Goal: Task Accomplishment & Management: Manage account settings

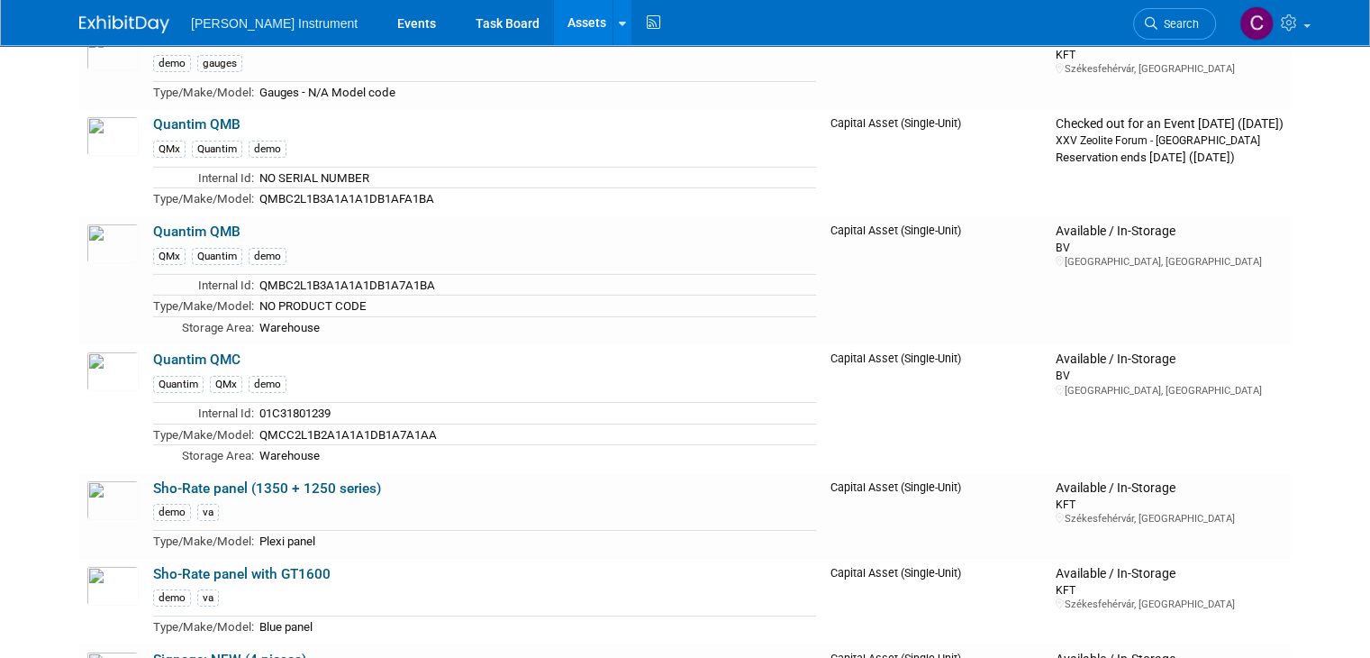
scroll to position [5964, 0]
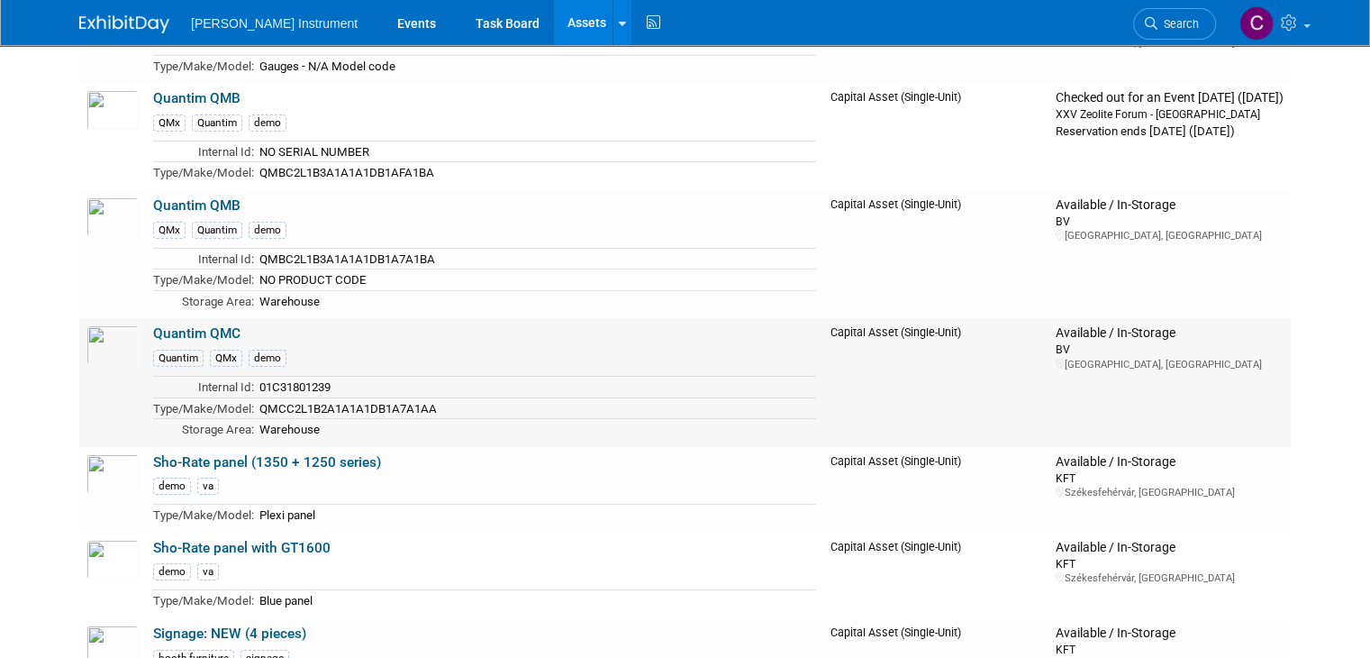
click at [216, 325] on link "Quantim QMC" at bounding box center [196, 333] width 87 height 16
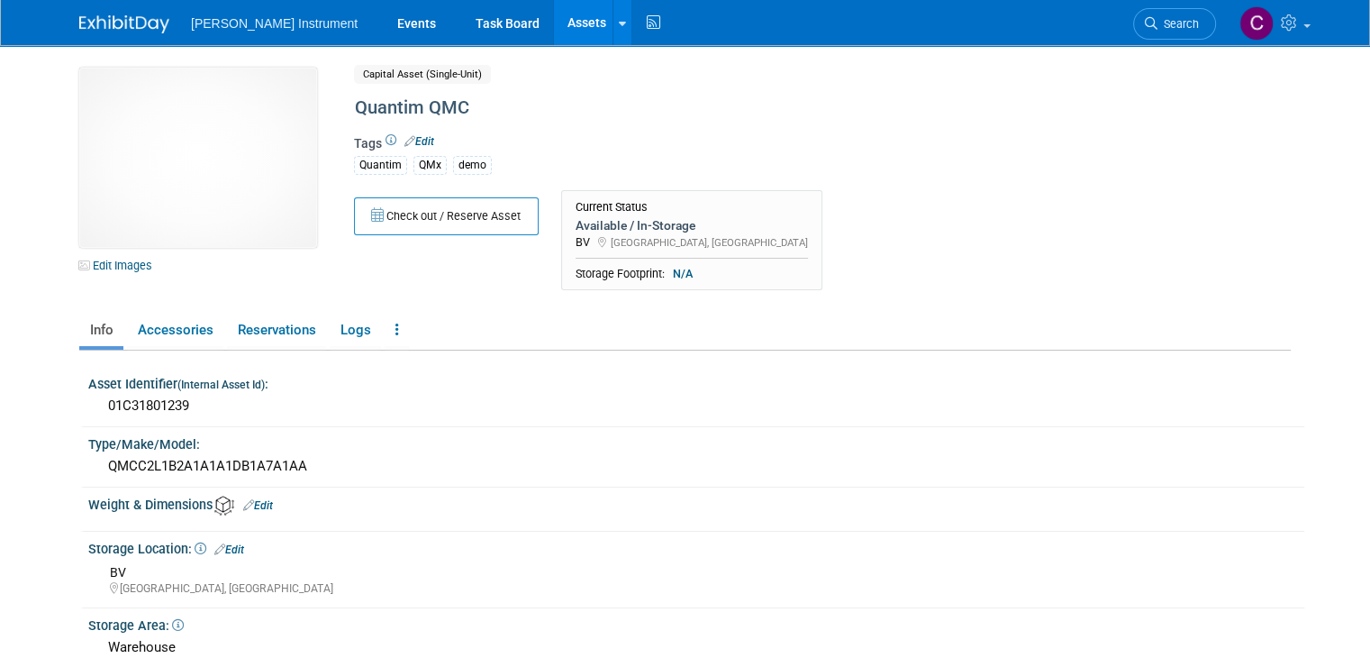
click at [621, 228] on div "Available / In-Storage" at bounding box center [692, 225] width 232 height 16
click at [214, 546] on icon at bounding box center [219, 549] width 11 height 12
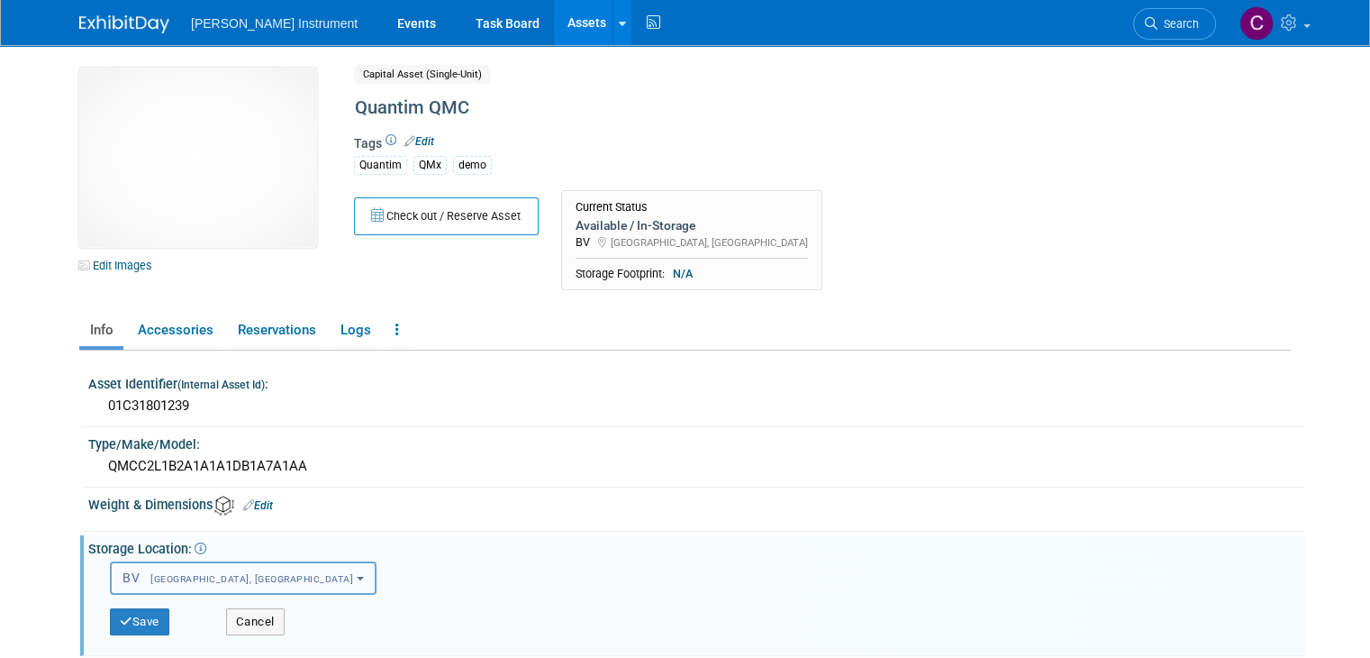
click at [212, 574] on span "[GEOGRAPHIC_DATA], [GEOGRAPHIC_DATA]" at bounding box center [247, 579] width 214 height 12
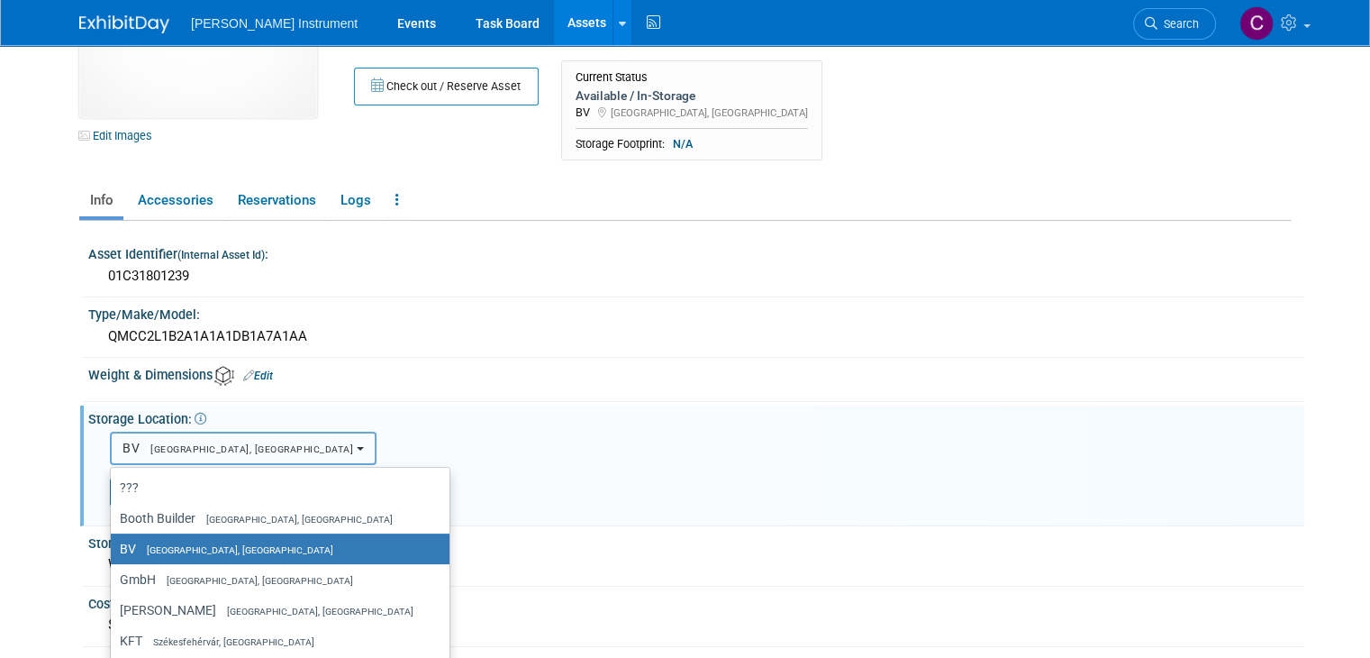
scroll to position [139, 0]
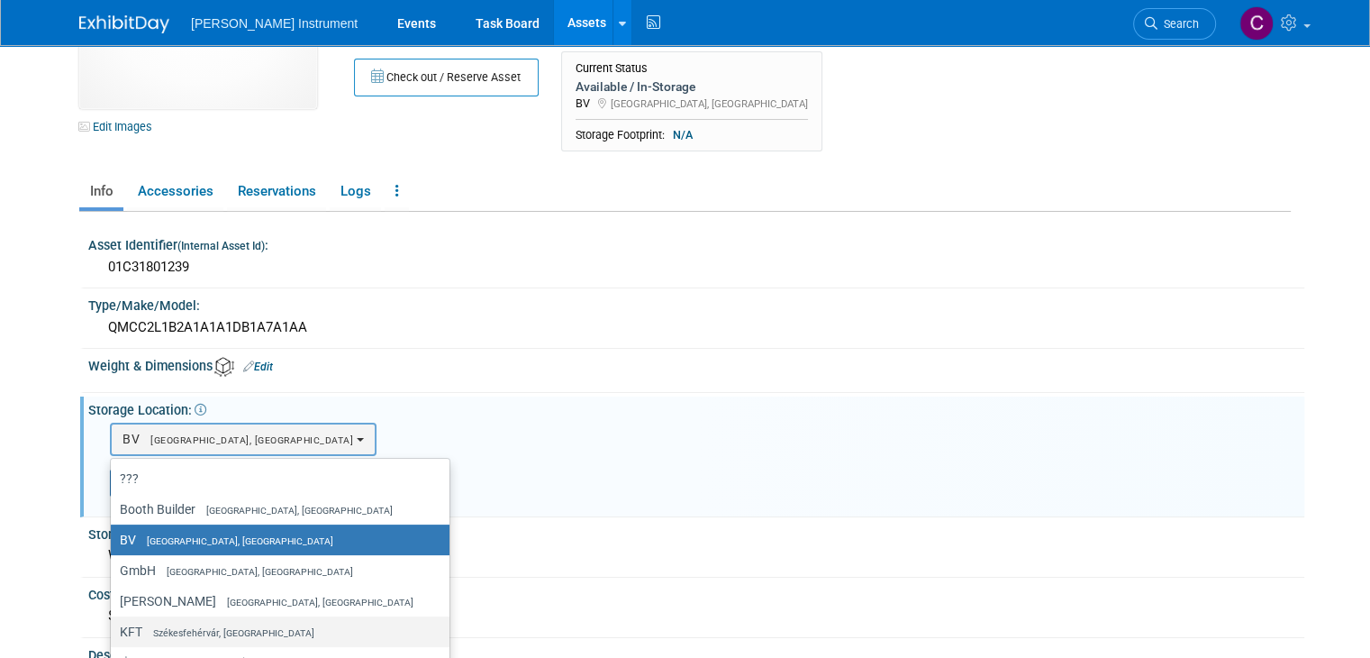
click at [184, 630] on span "Székesfehérvár, [GEOGRAPHIC_DATA]" at bounding box center [228, 633] width 172 height 12
click at [114, 630] on input "KFT Székesfehérvár, Hungary" at bounding box center [108, 632] width 12 height 12
select select "11223969"
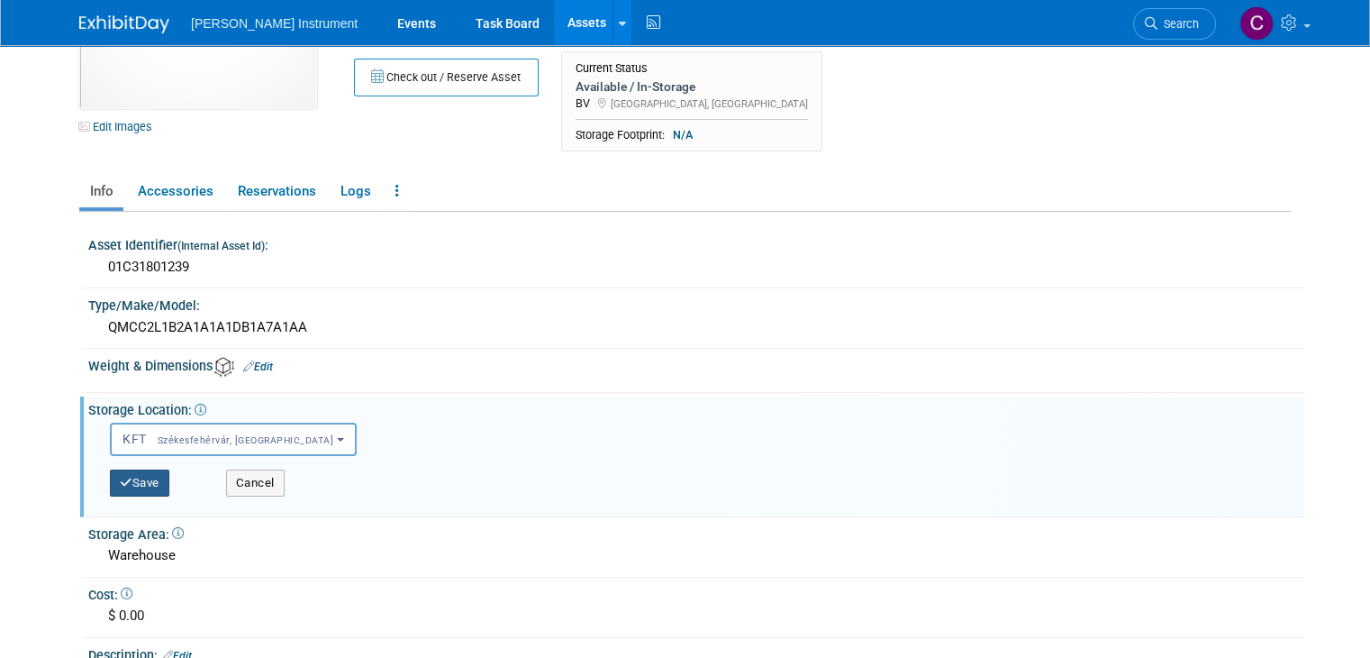
click at [124, 484] on button "Save" at bounding box center [139, 482] width 59 height 27
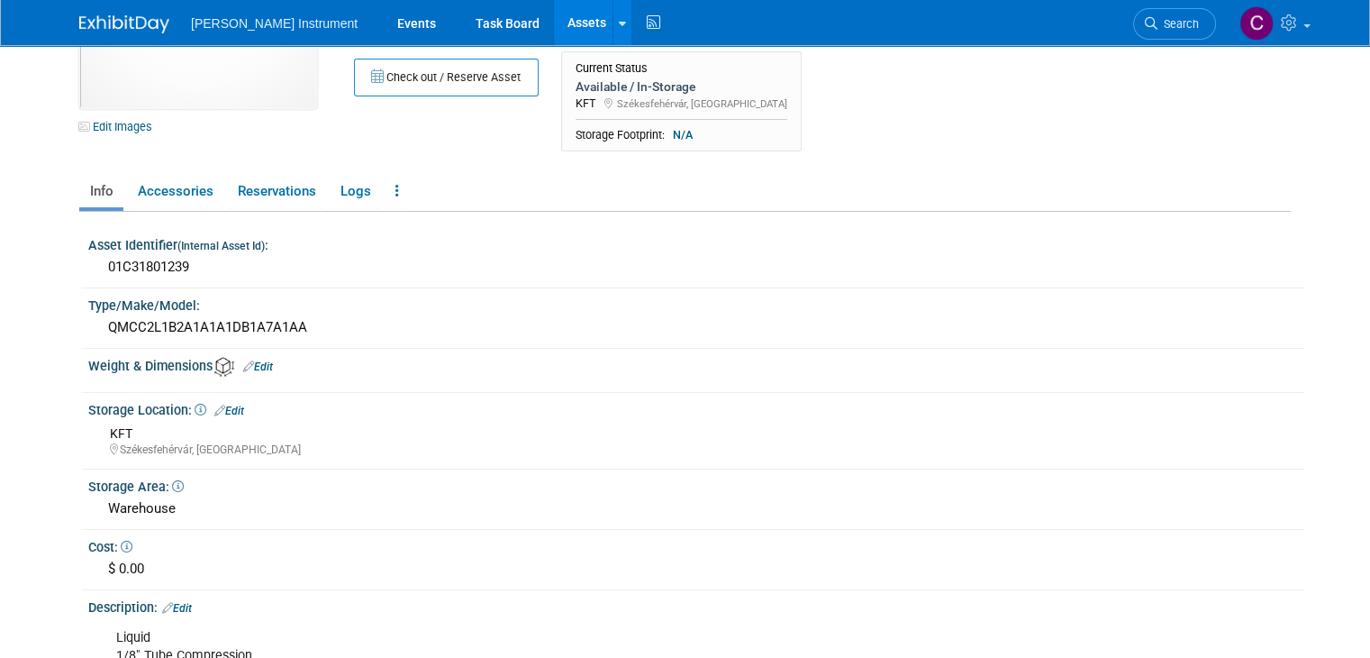
click at [554, 33] on link "Assets" at bounding box center [587, 22] width 66 height 45
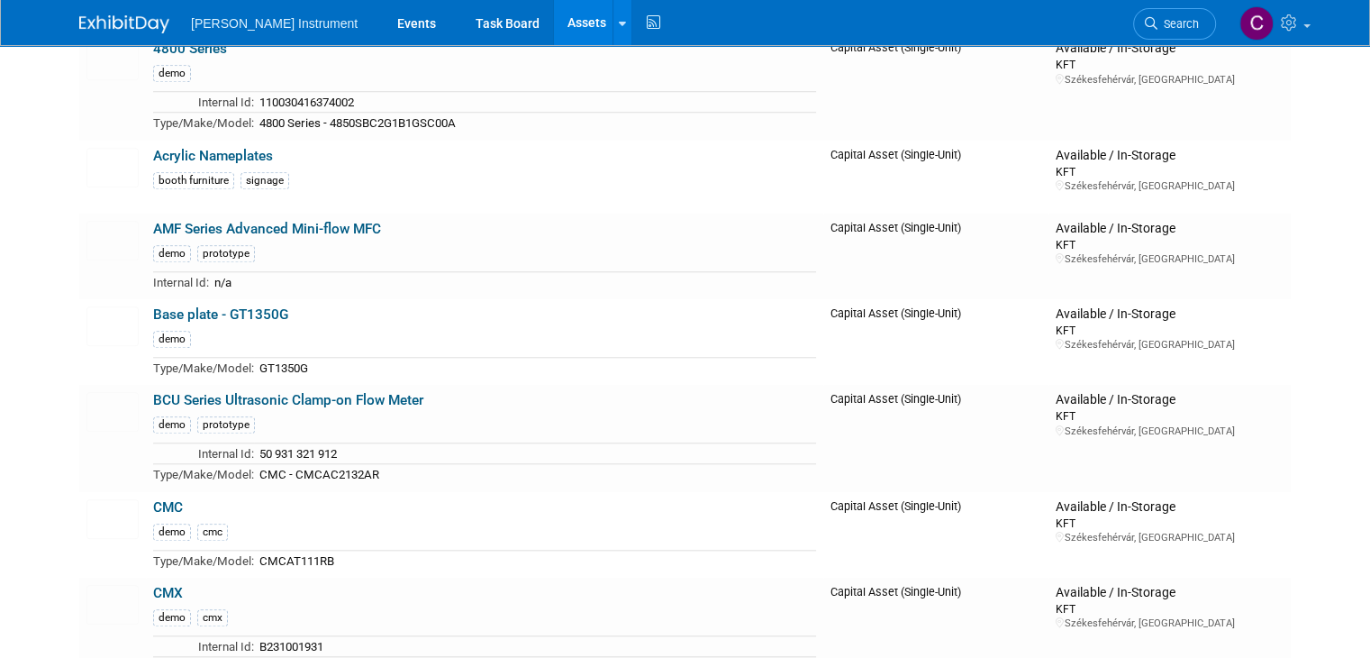
scroll to position [1716, 0]
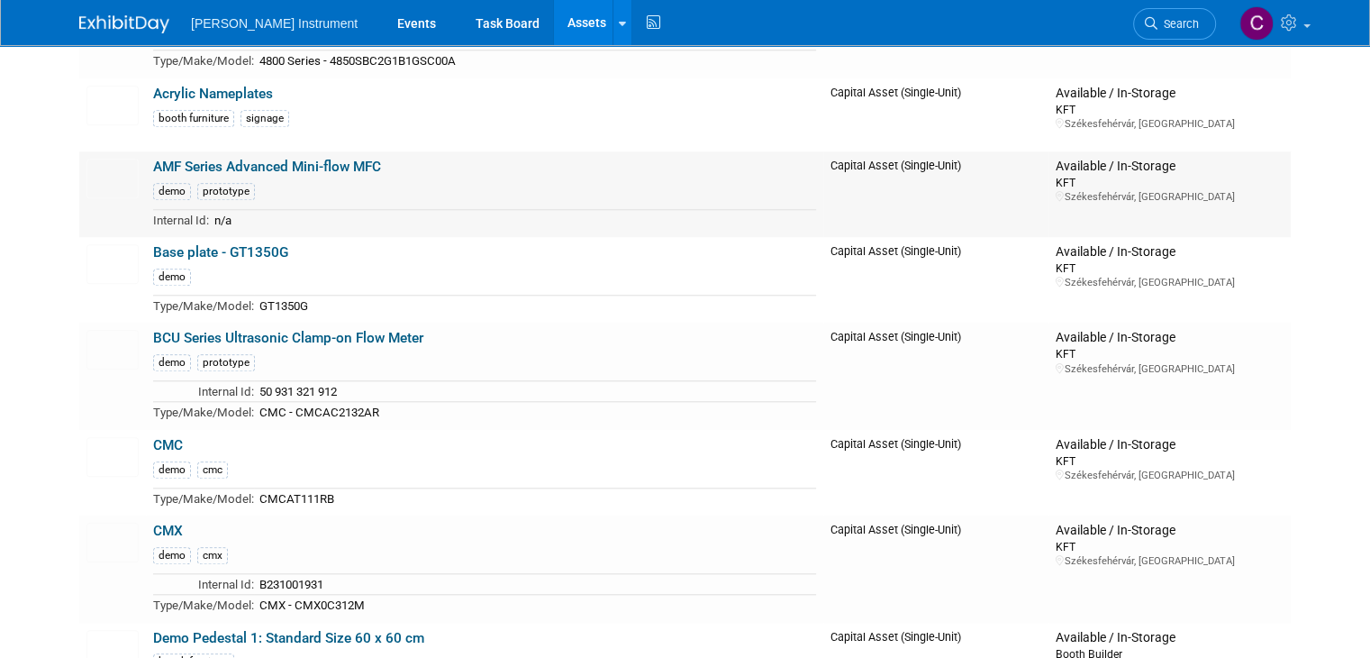
click at [319, 159] on link "AMF Series Advanced Mini-flow MFC" at bounding box center [267, 167] width 228 height 16
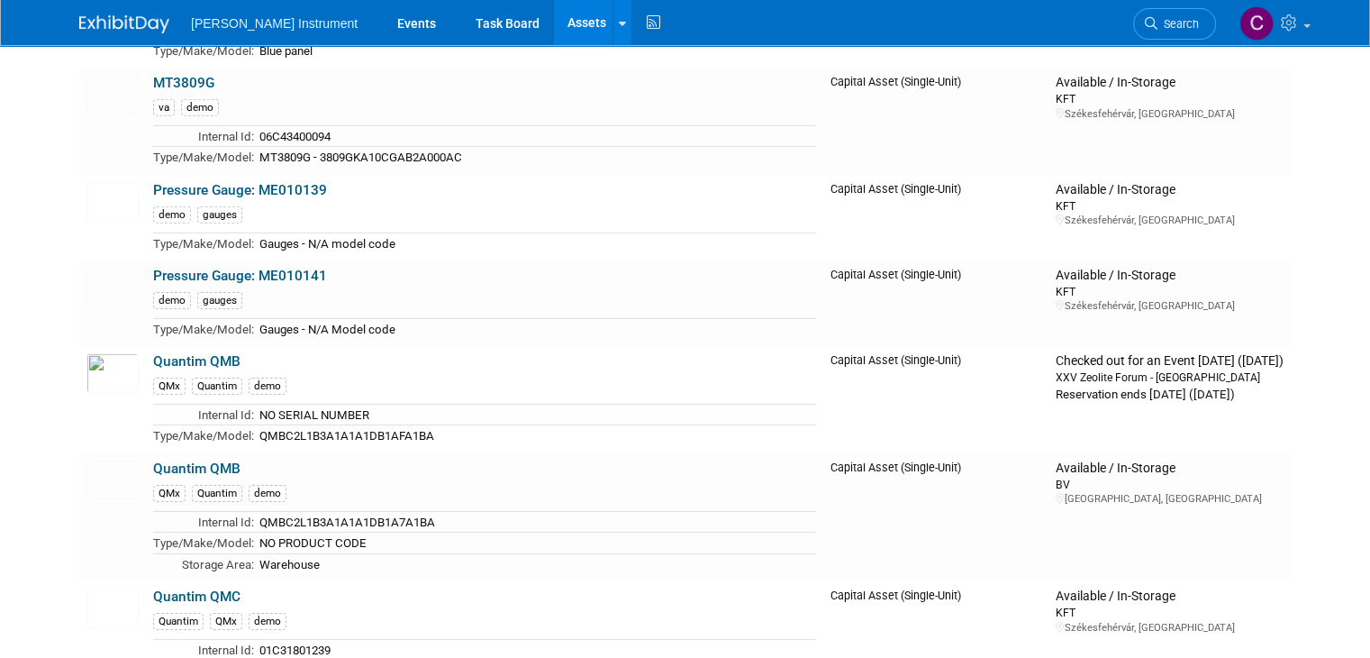
scroll to position [5819, 0]
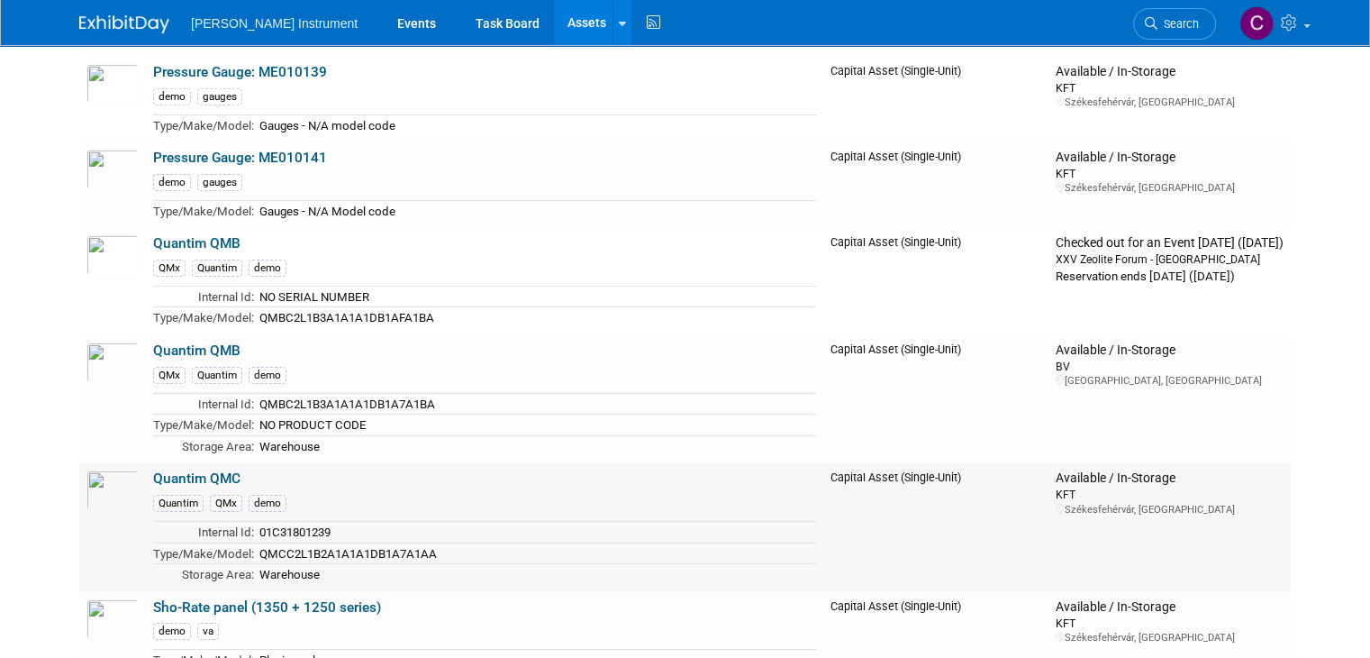
click at [210, 470] on link "Quantim QMC" at bounding box center [196, 478] width 87 height 16
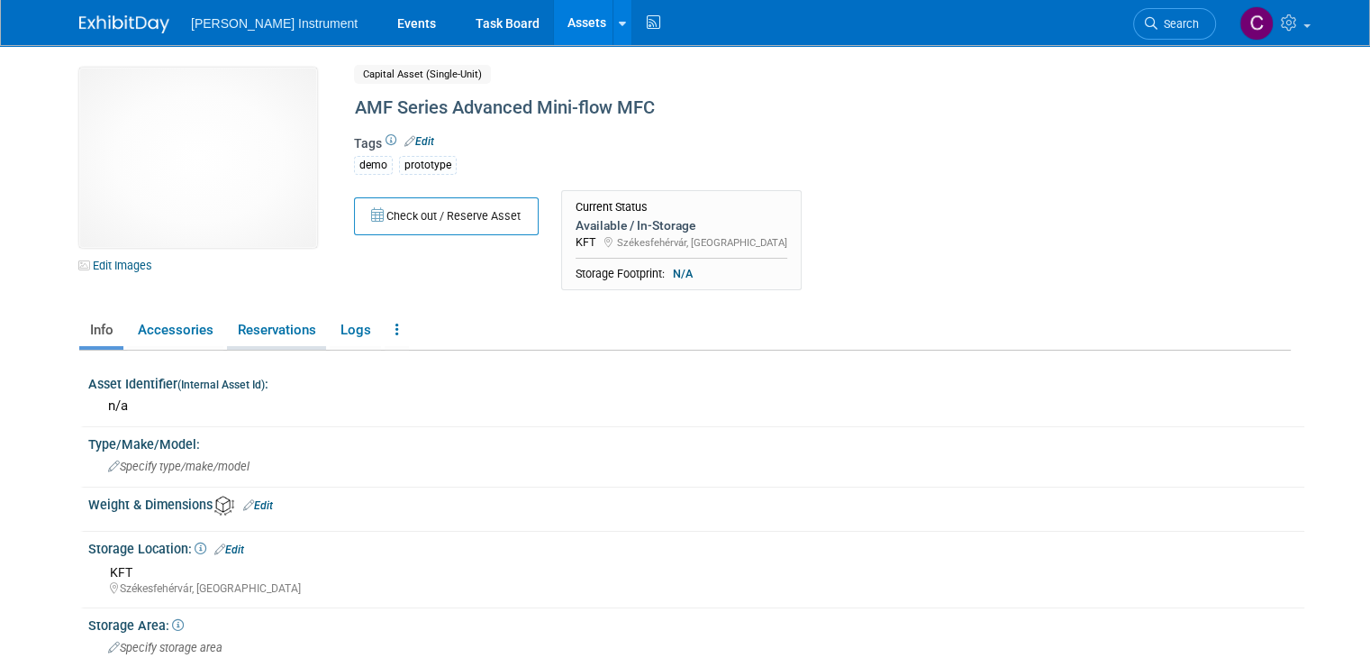
click at [288, 339] on link "Reservations" at bounding box center [276, 330] width 99 height 32
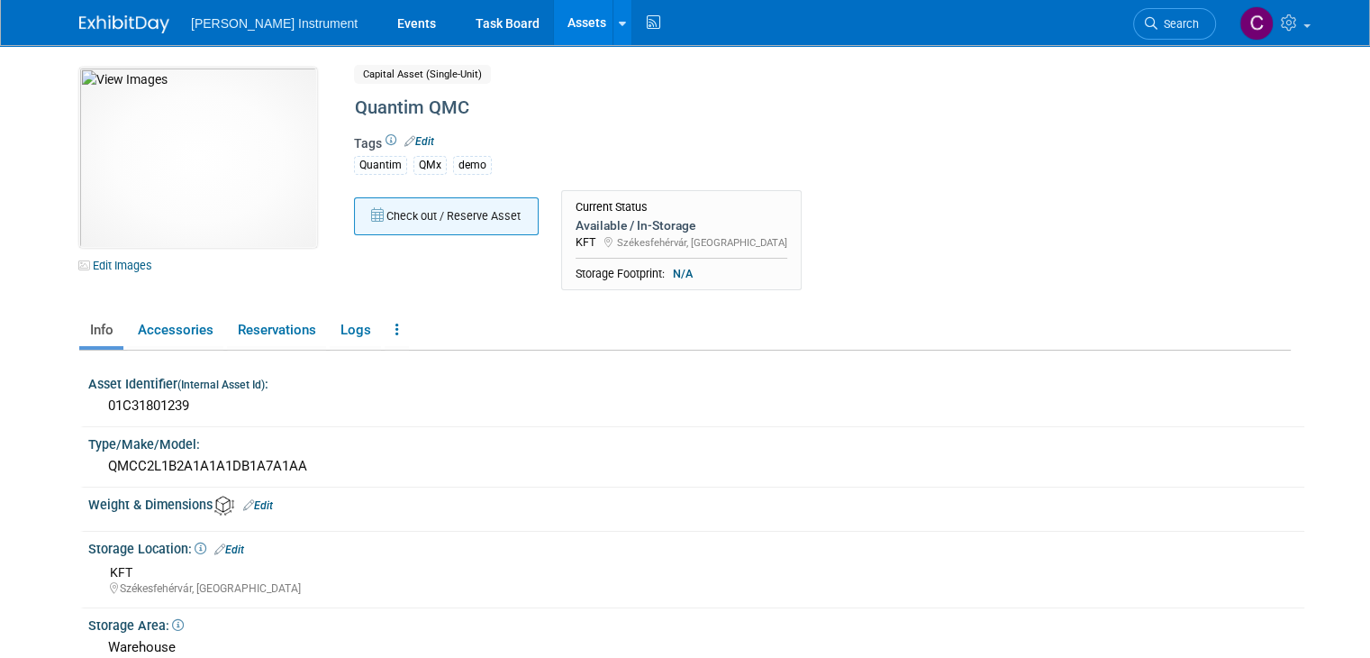
click at [407, 206] on button "Check out / Reserve Asset" at bounding box center [446, 216] width 185 height 38
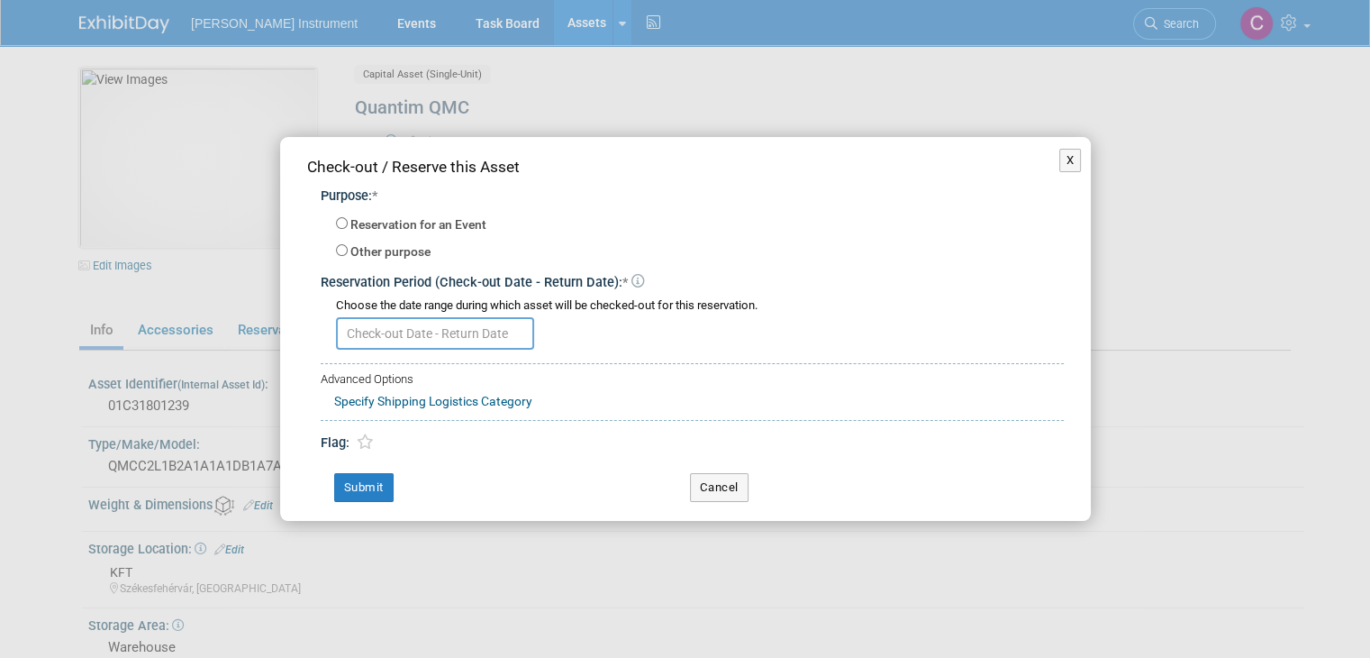
click at [394, 225] on label "Reservation for an Event" at bounding box center [418, 225] width 136 height 18
click at [348, 225] on input "Reservation for an Event" at bounding box center [342, 223] width 12 height 12
radio input "true"
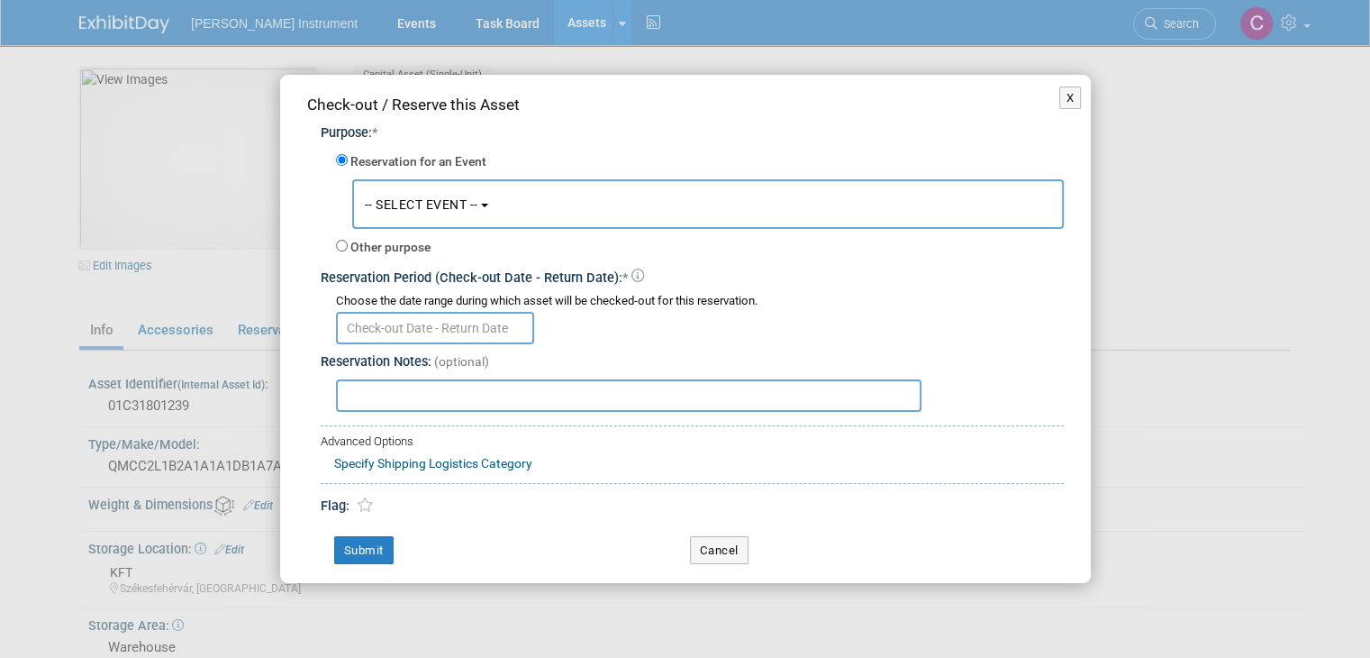
click at [440, 220] on button "-- SELECT EVENT --" at bounding box center [708, 204] width 712 height 50
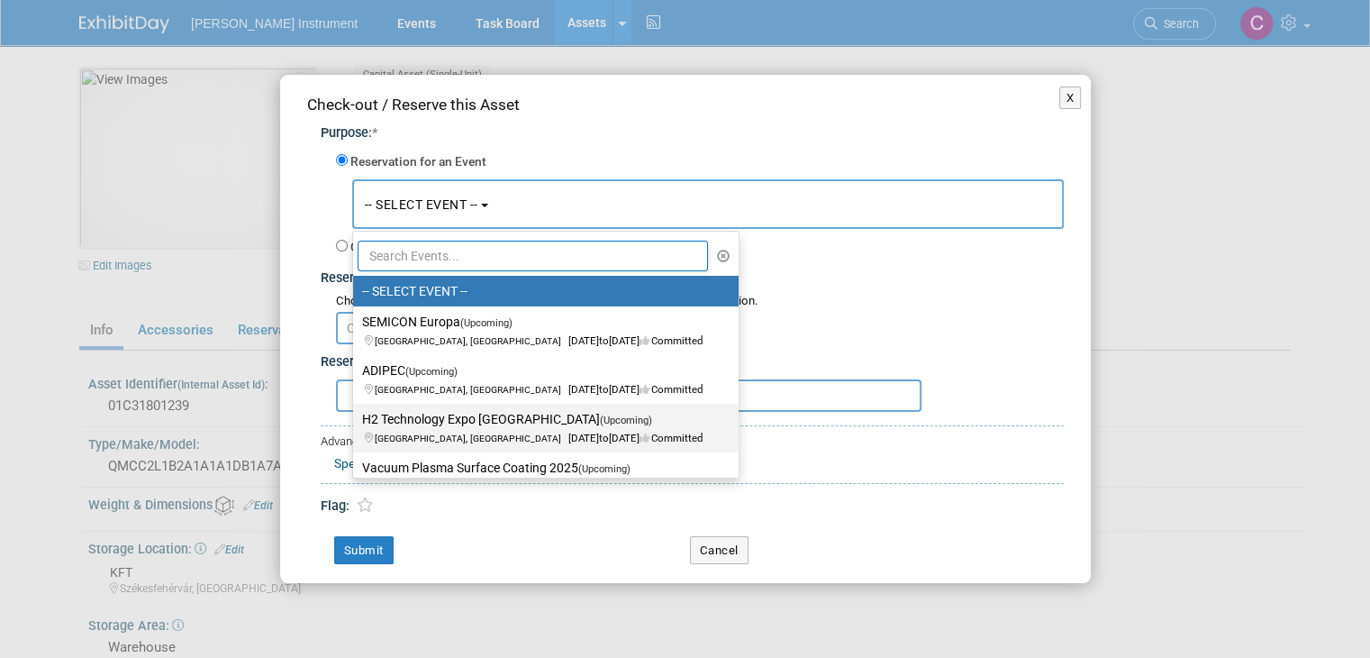
click at [454, 423] on label "H2 Technology Expo Europe (Upcoming) Hamburg, Germany Oct 21, 2025 to Oct 23, 2…" at bounding box center [541, 427] width 359 height 41
click at [356, 423] on input "H2 Technology Expo Europe (Upcoming) Hamburg, Germany Oct 21, 2025 to Oct 23, 2…" at bounding box center [350, 420] width 12 height 12
select select "11128345"
select select "9"
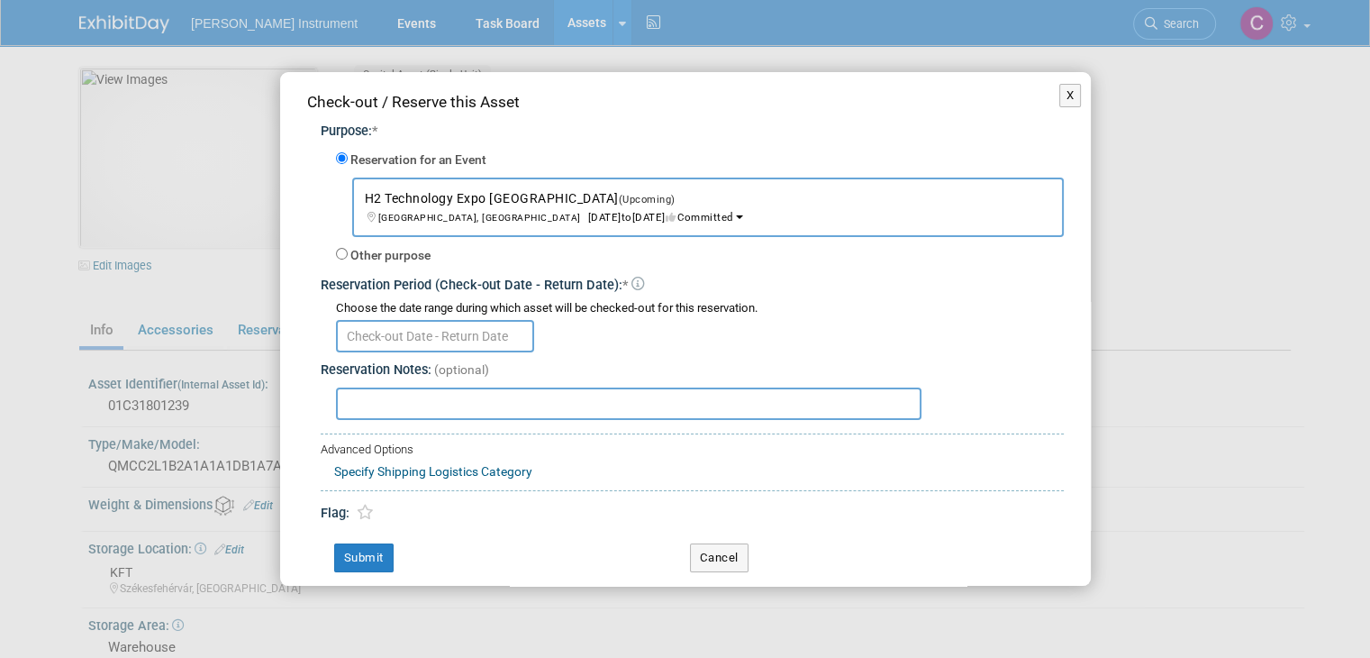
click at [454, 203] on span "H2 Technology Expo Europe (Upcoming) Hamburg, Germany Oct 21, 2025 to Oct 23, 2…" at bounding box center [549, 207] width 368 height 32
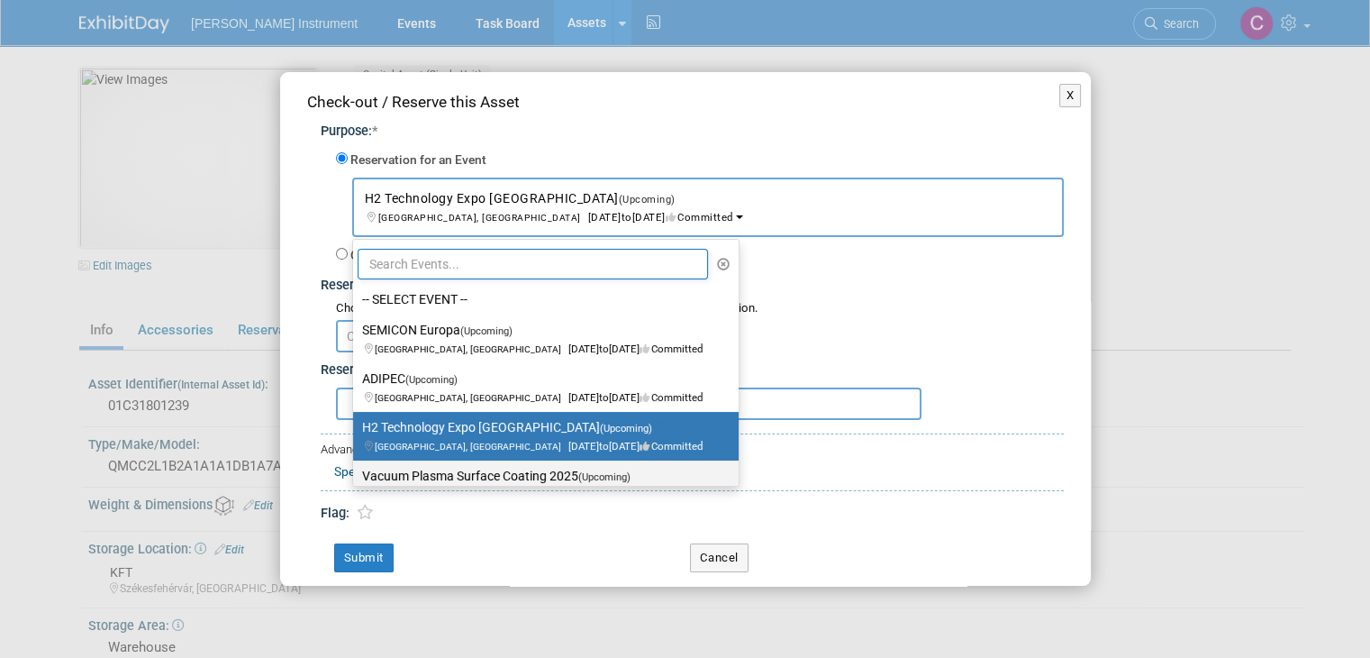
click at [534, 464] on label "Vacuum Plasma Surface Coating 2025 (Upcoming) Oct 13, 2025 to Oct 16, 2025 Comm…" at bounding box center [541, 484] width 359 height 41
click at [356, 470] on input "Vacuum Plasma Surface Coating 2025 (Upcoming) Oct 13, 2025 to Oct 16, 2025 Comm…" at bounding box center [350, 476] width 12 height 12
select select "11150663"
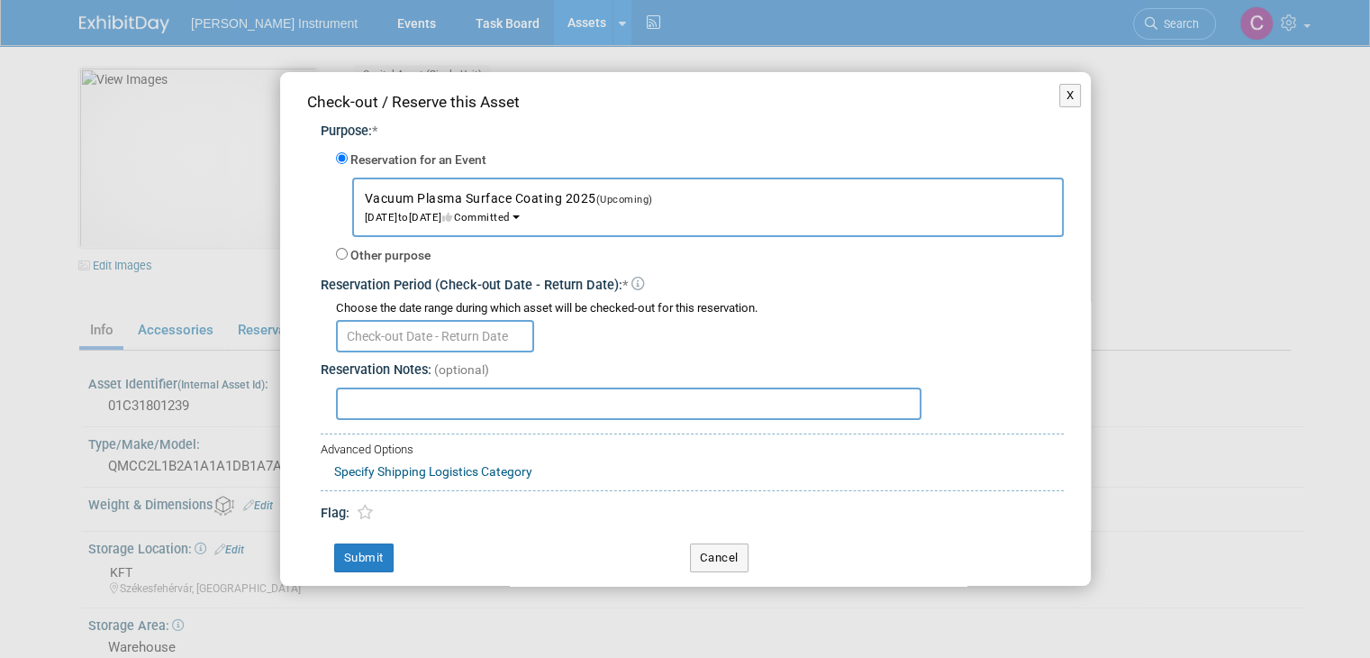
click at [407, 329] on input "text" at bounding box center [435, 336] width 198 height 32
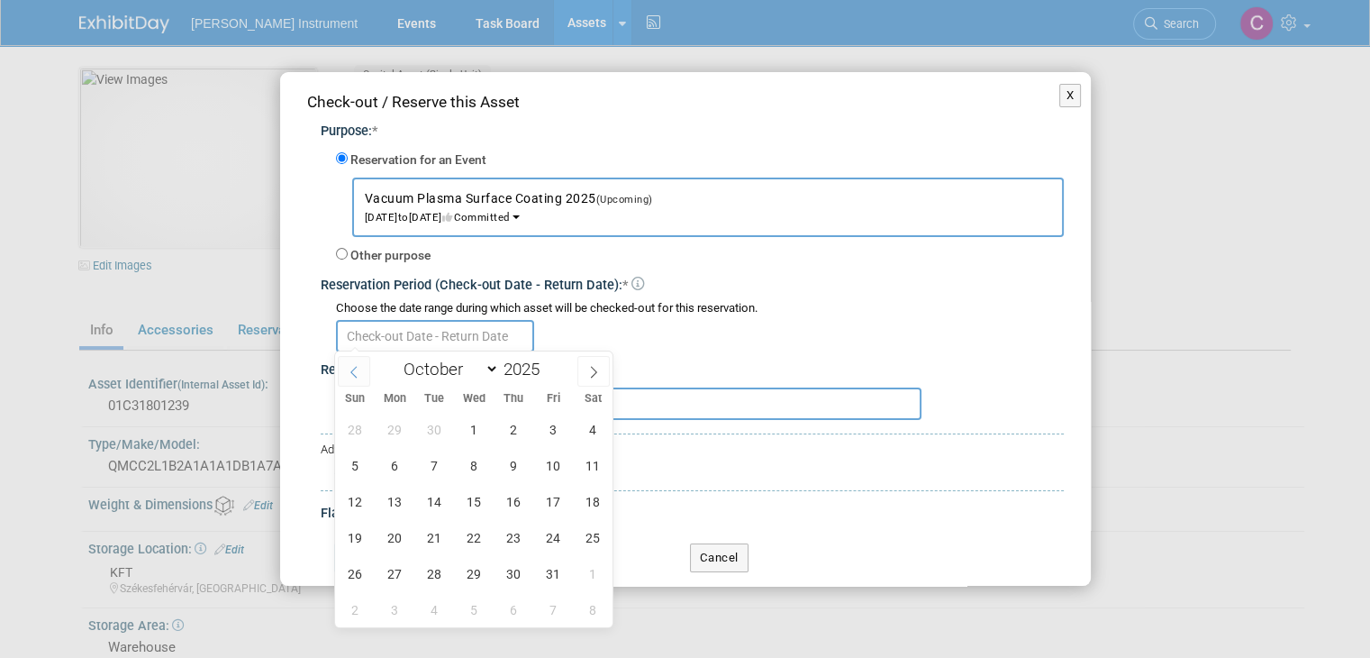
click at [359, 372] on icon at bounding box center [354, 372] width 13 height 13
select select "8"
click at [396, 561] on span "29" at bounding box center [394, 573] width 35 height 35
type input "Sep 29, 2025"
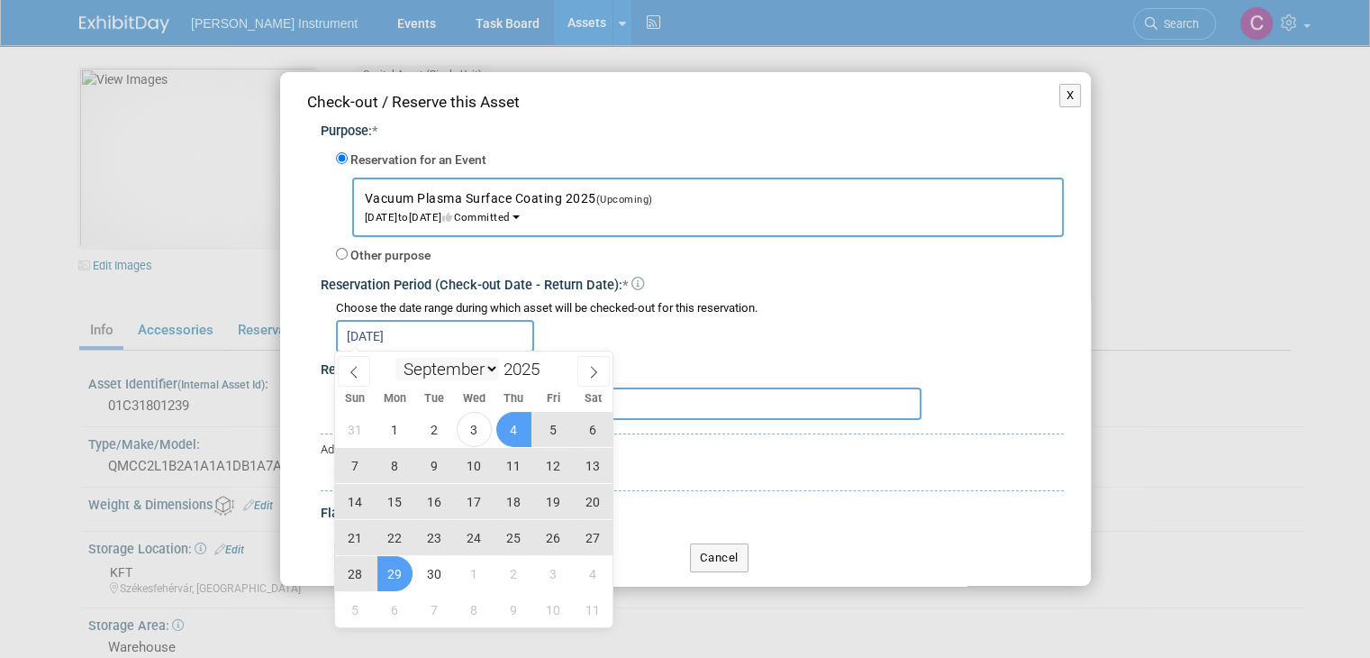
click at [493, 368] on select "January February March April May June July August September October November De…" at bounding box center [447, 369] width 104 height 23
select select "9"
click at [395, 358] on select "January February March April May June July August September October November De…" at bounding box center [447, 369] width 104 height 23
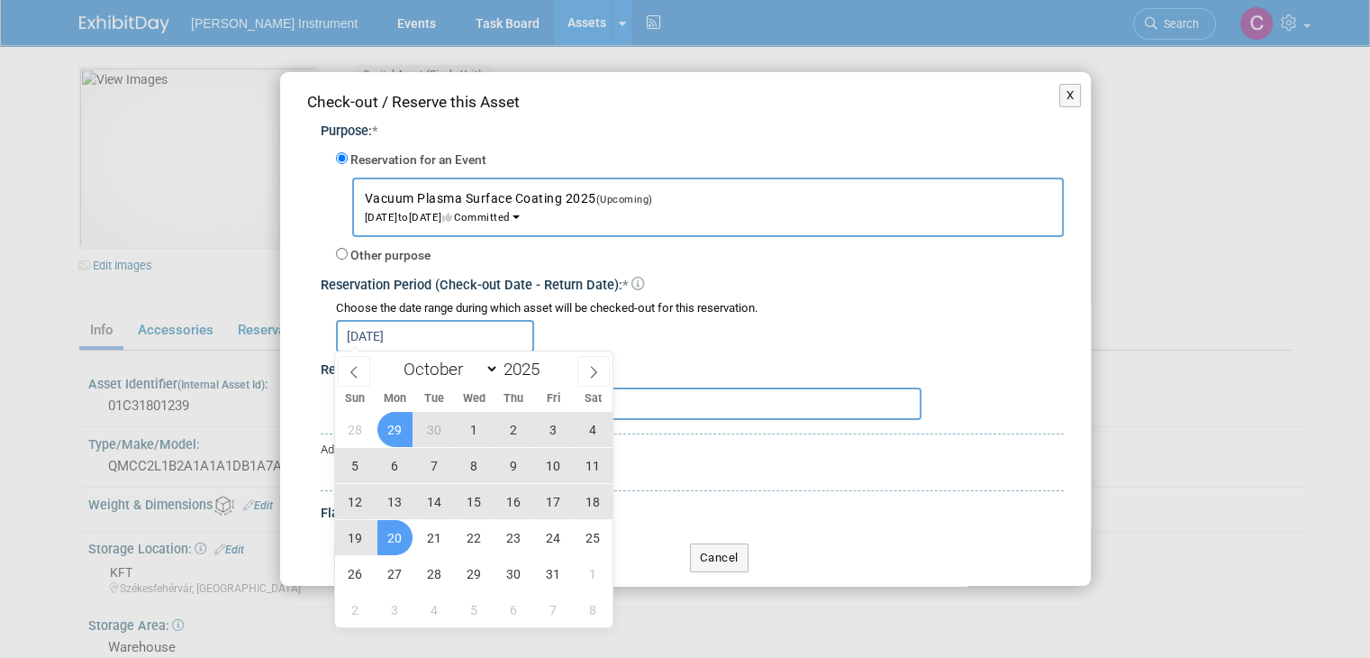
click at [400, 528] on span "20" at bounding box center [394, 537] width 35 height 35
type input "Sep 29, 2025 to Oct 20, 2025"
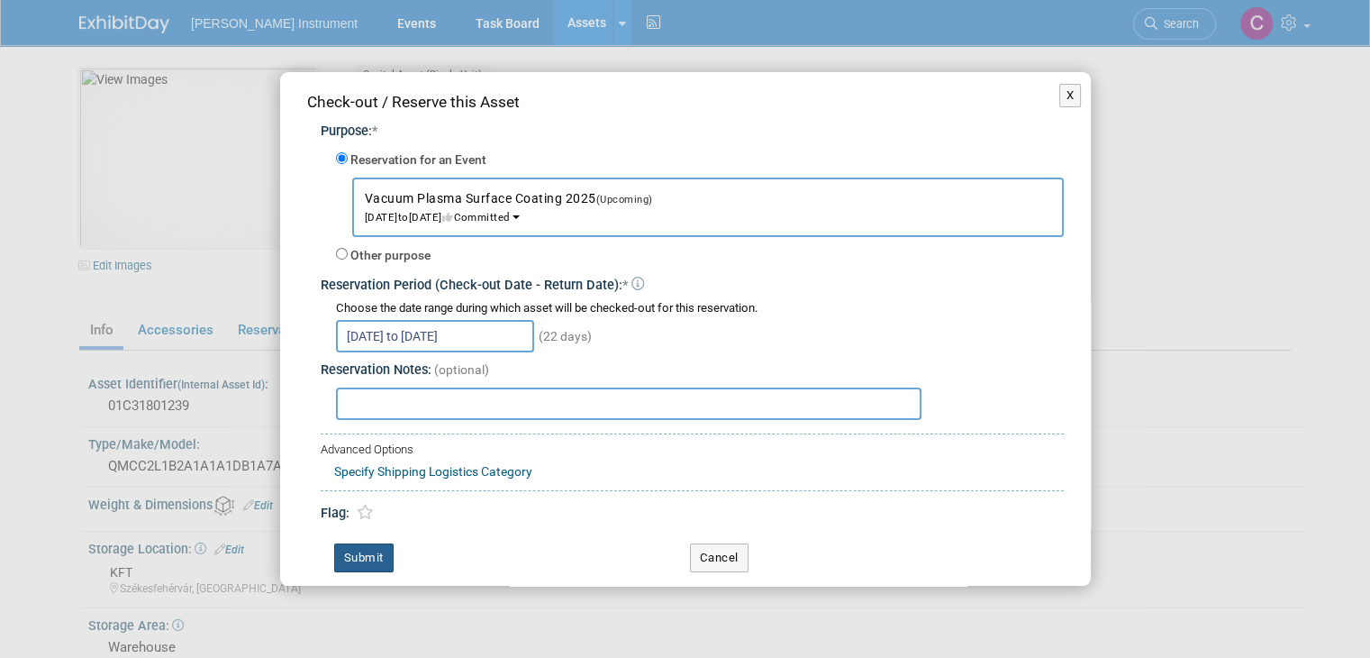
click at [373, 557] on button "Submit" at bounding box center [363, 557] width 59 height 29
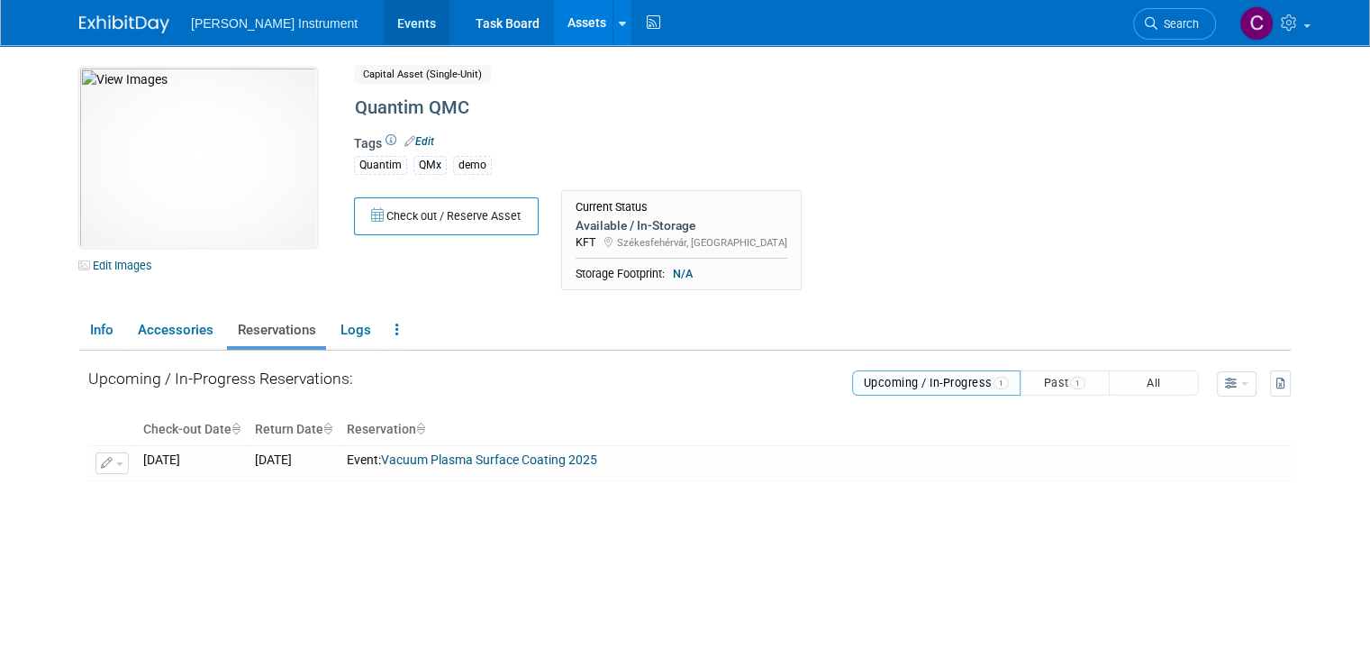
click at [384, 19] on link "Events" at bounding box center [417, 22] width 66 height 45
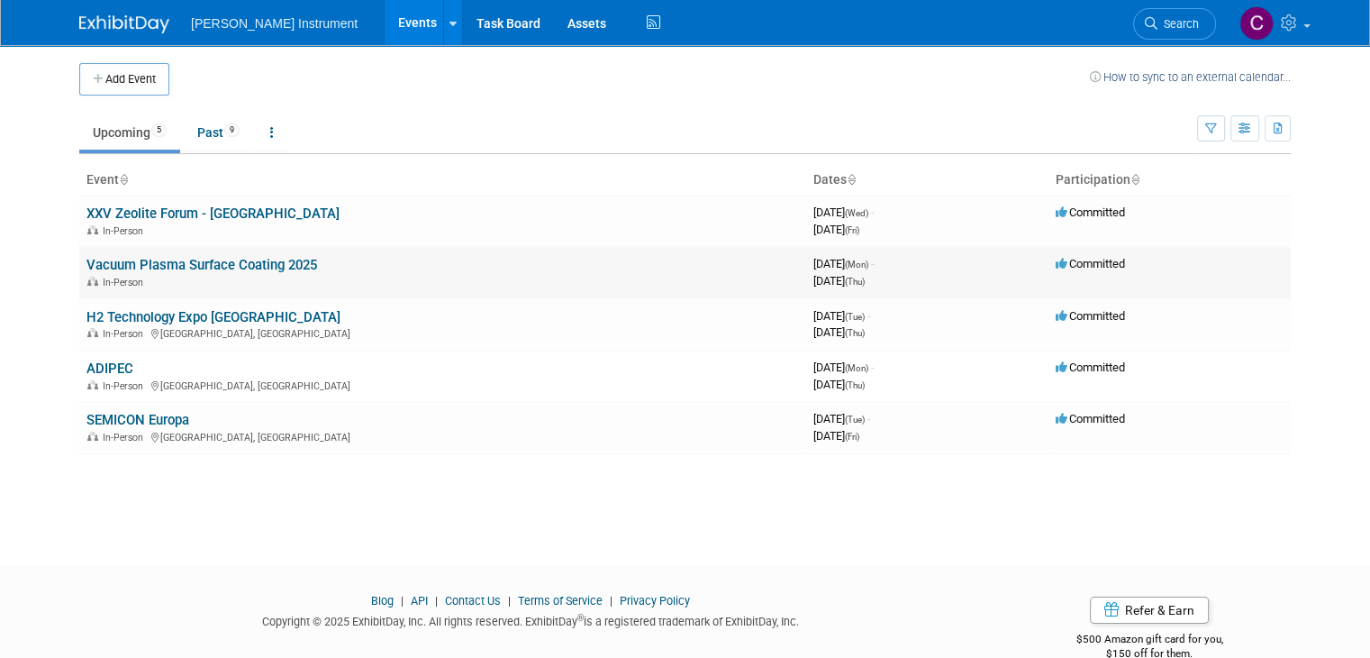
click at [214, 275] on div "In-Person" at bounding box center [442, 281] width 713 height 14
click at [214, 260] on link "Vacuum Plasma Surface Coating 2025" at bounding box center [201, 265] width 231 height 16
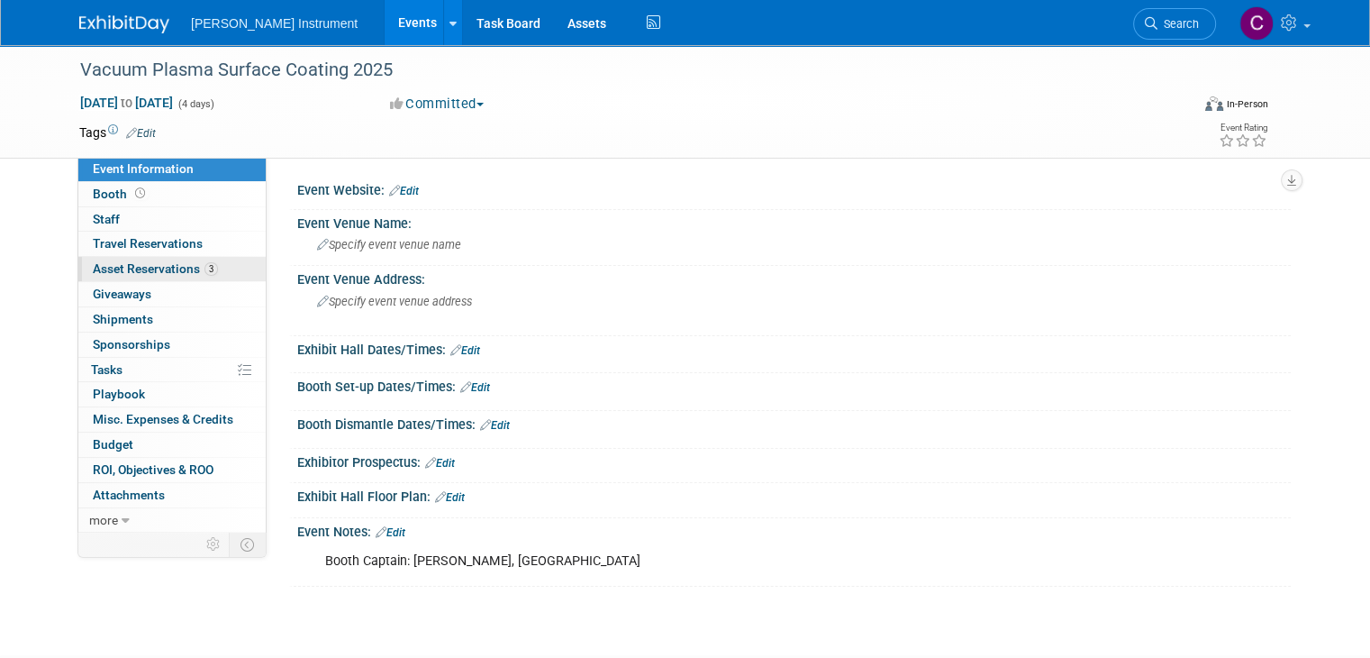
click at [166, 275] on span "Asset Reservations 3" at bounding box center [155, 268] width 125 height 14
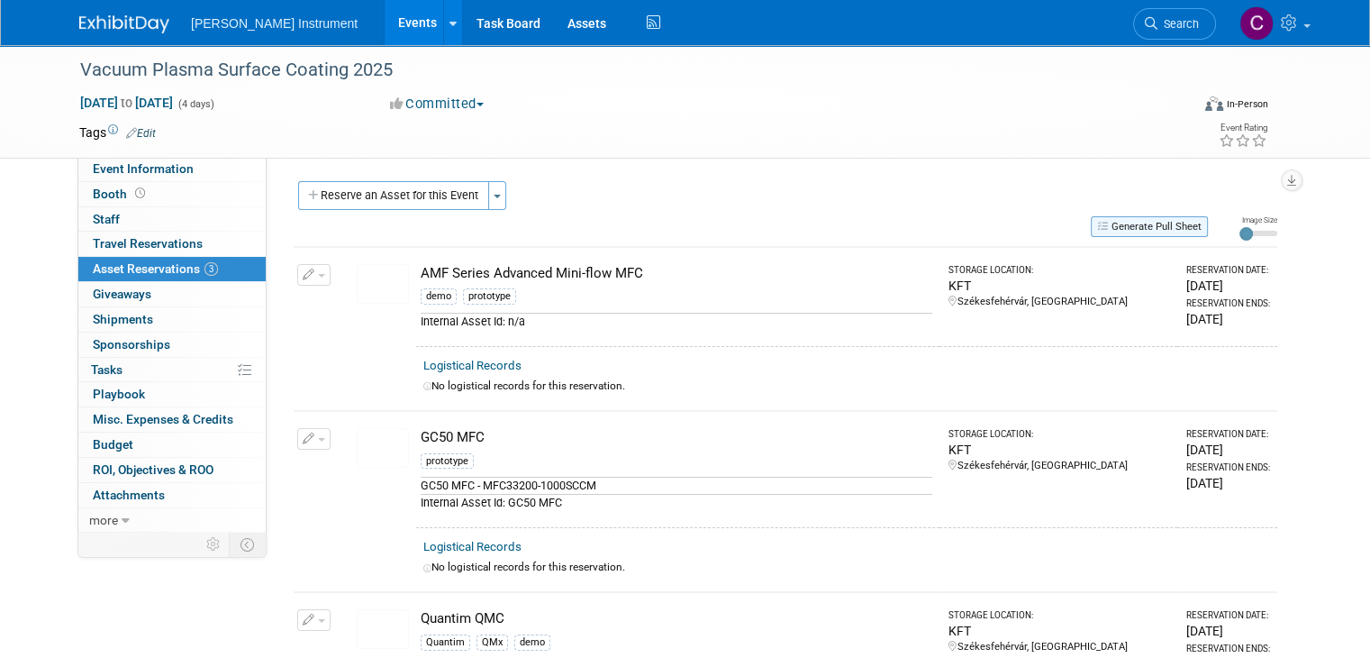
click at [1191, 227] on button "Generate Pull Sheet" at bounding box center [1149, 226] width 117 height 21
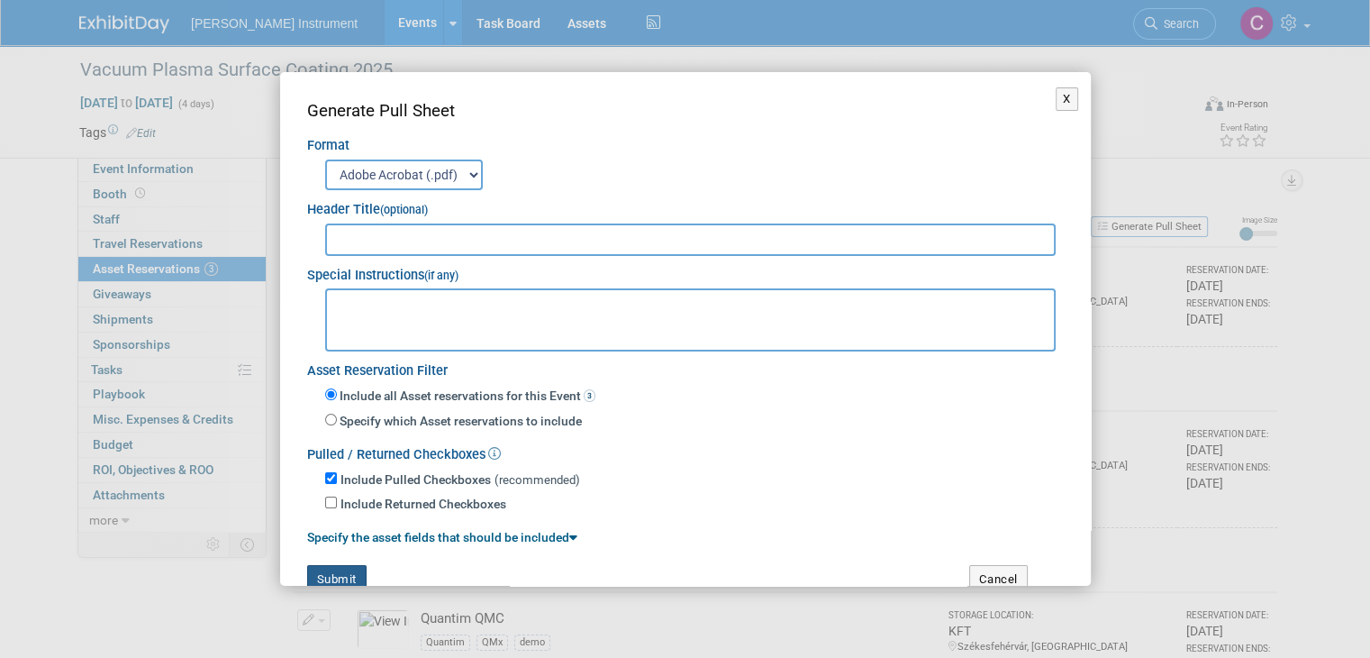
click at [349, 568] on button "Submit" at bounding box center [336, 579] width 59 height 29
